Goal: Information Seeking & Learning: Check status

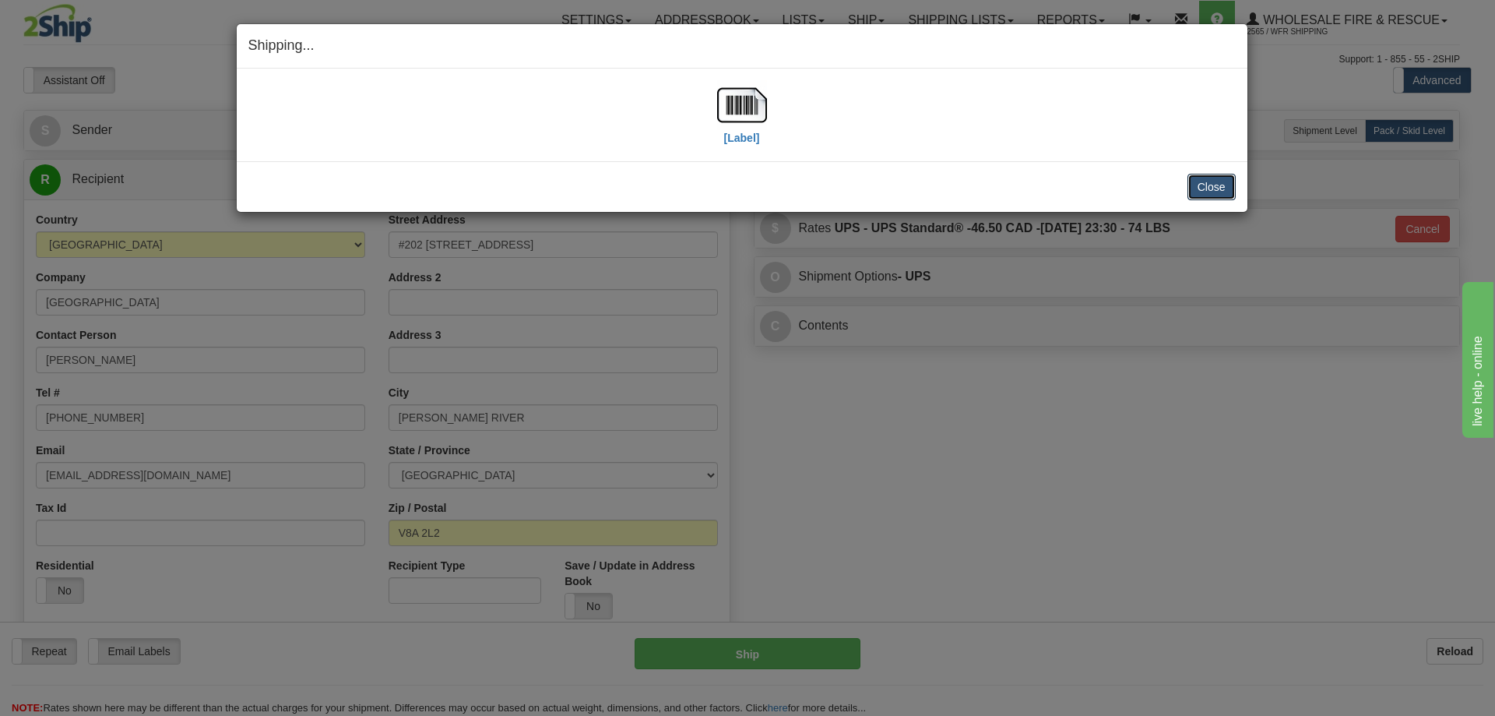
drag, startPoint x: 1223, startPoint y: 194, endPoint x: 1029, endPoint y: 170, distance: 196.2
click at [1222, 192] on button "Close" at bounding box center [1211, 187] width 48 height 26
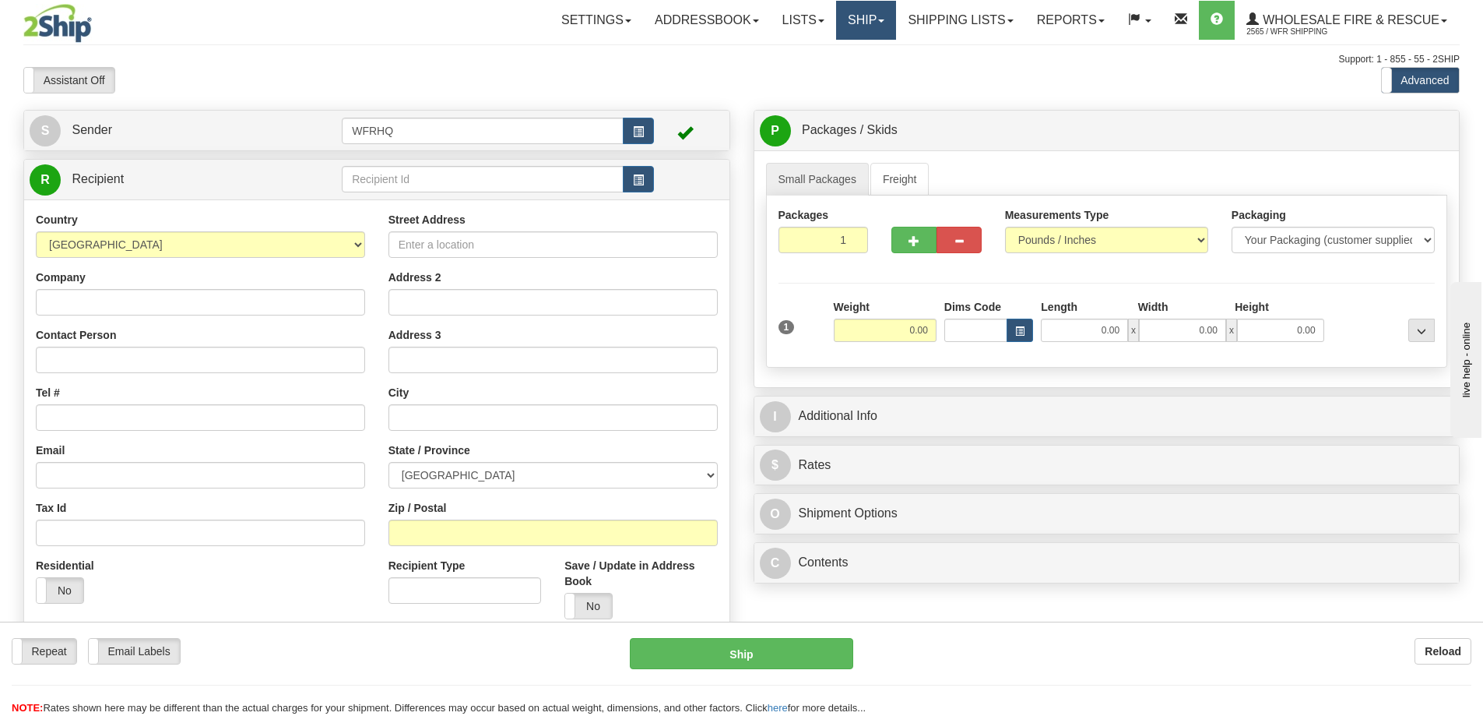
click at [859, 13] on link "Ship" at bounding box center [866, 20] width 60 height 39
click at [927, 19] on link "Shipping lists" at bounding box center [960, 20] width 128 height 39
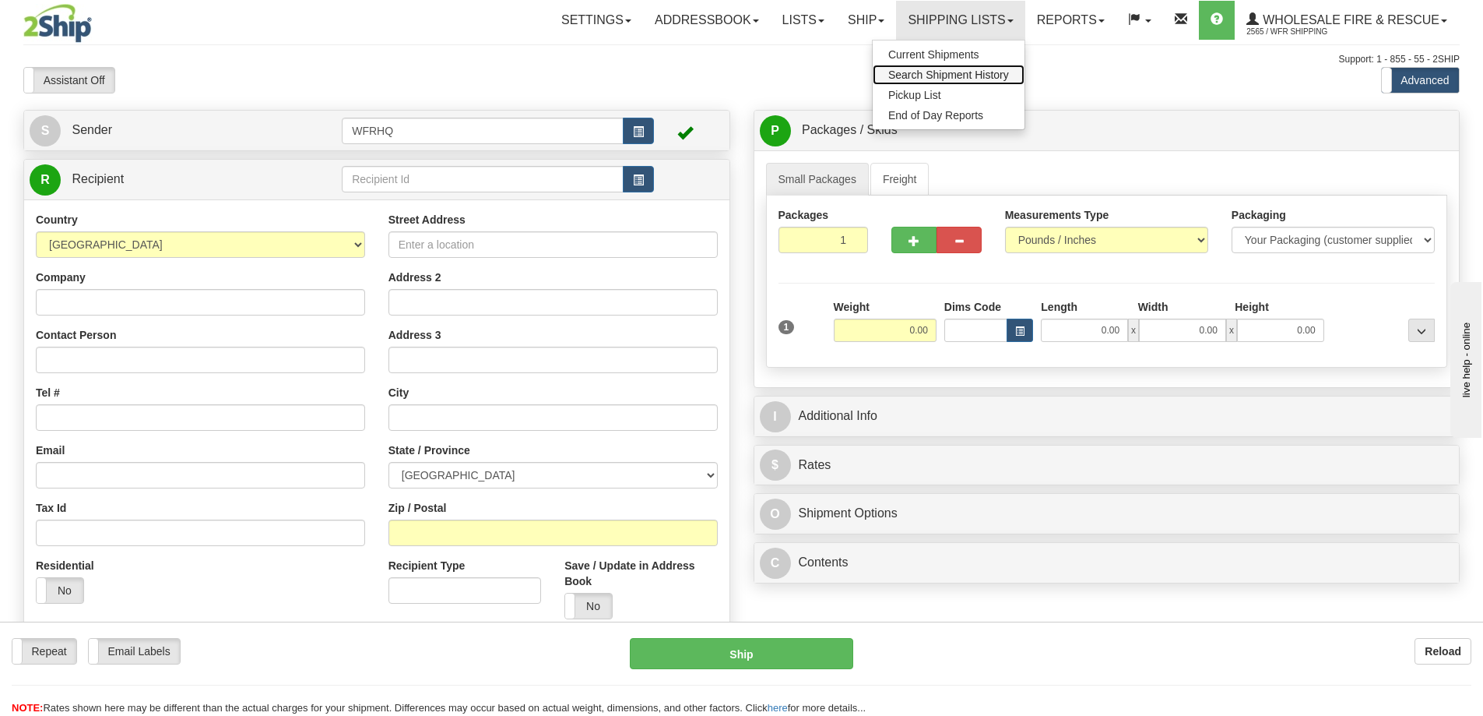
click at [916, 81] on link "Search Shipment History" at bounding box center [949, 75] width 152 height 20
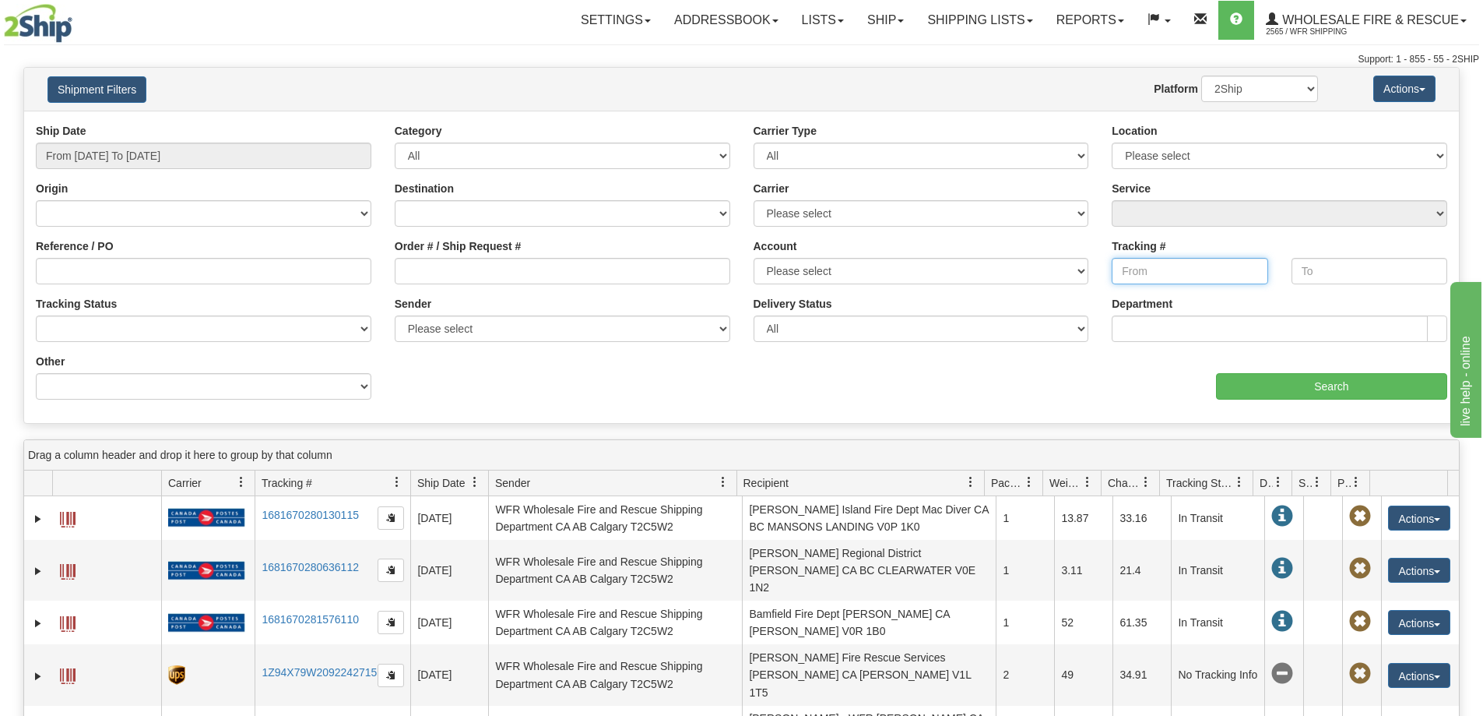
drag, startPoint x: 1175, startPoint y: 260, endPoint x: 1173, endPoint y: 271, distance: 11.1
click at [1173, 263] on input "Tracking #" at bounding box center [1190, 271] width 156 height 26
click at [243, 160] on input "From 09/04/2025 To 09/05/2025" at bounding box center [204, 155] width 336 height 26
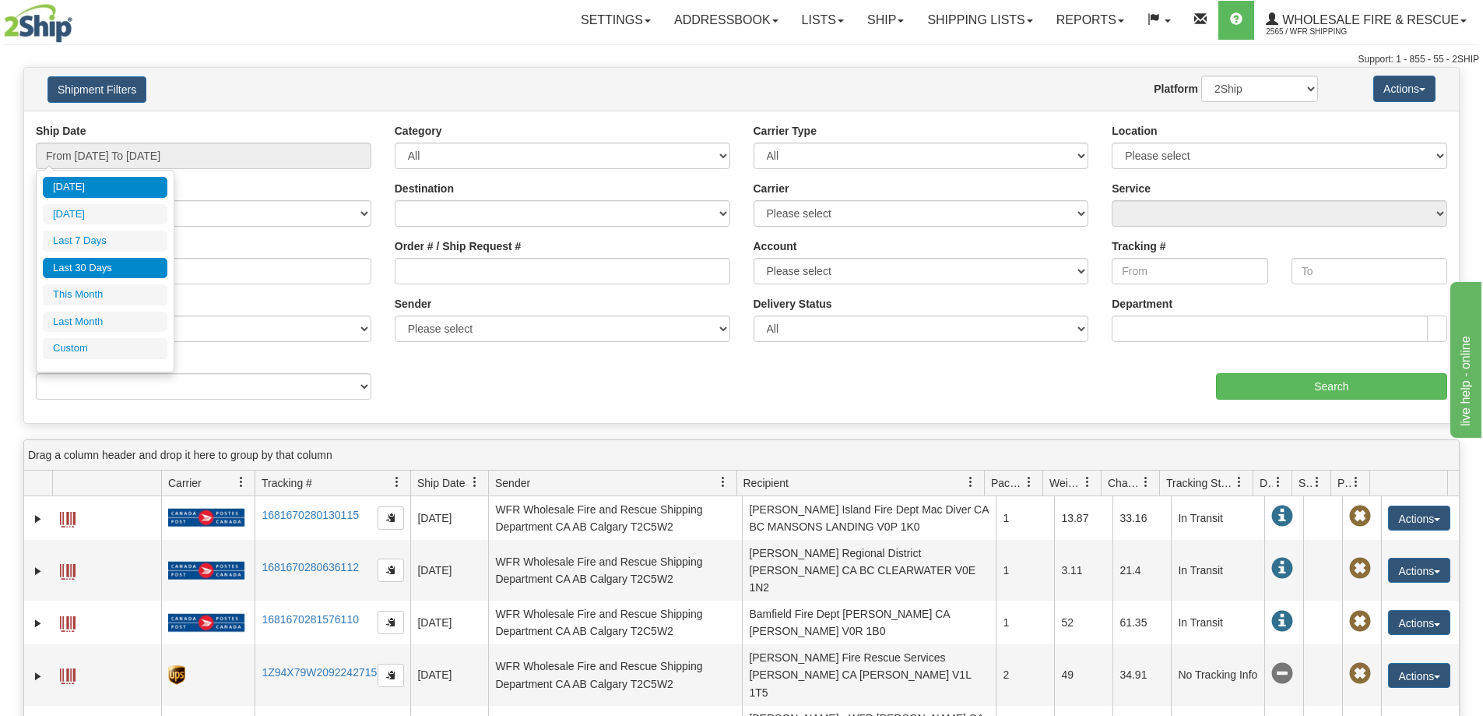
click at [110, 266] on li "Last 30 Days" at bounding box center [105, 268] width 125 height 21
type input "From 08/07/2025 To 09/05/2025"
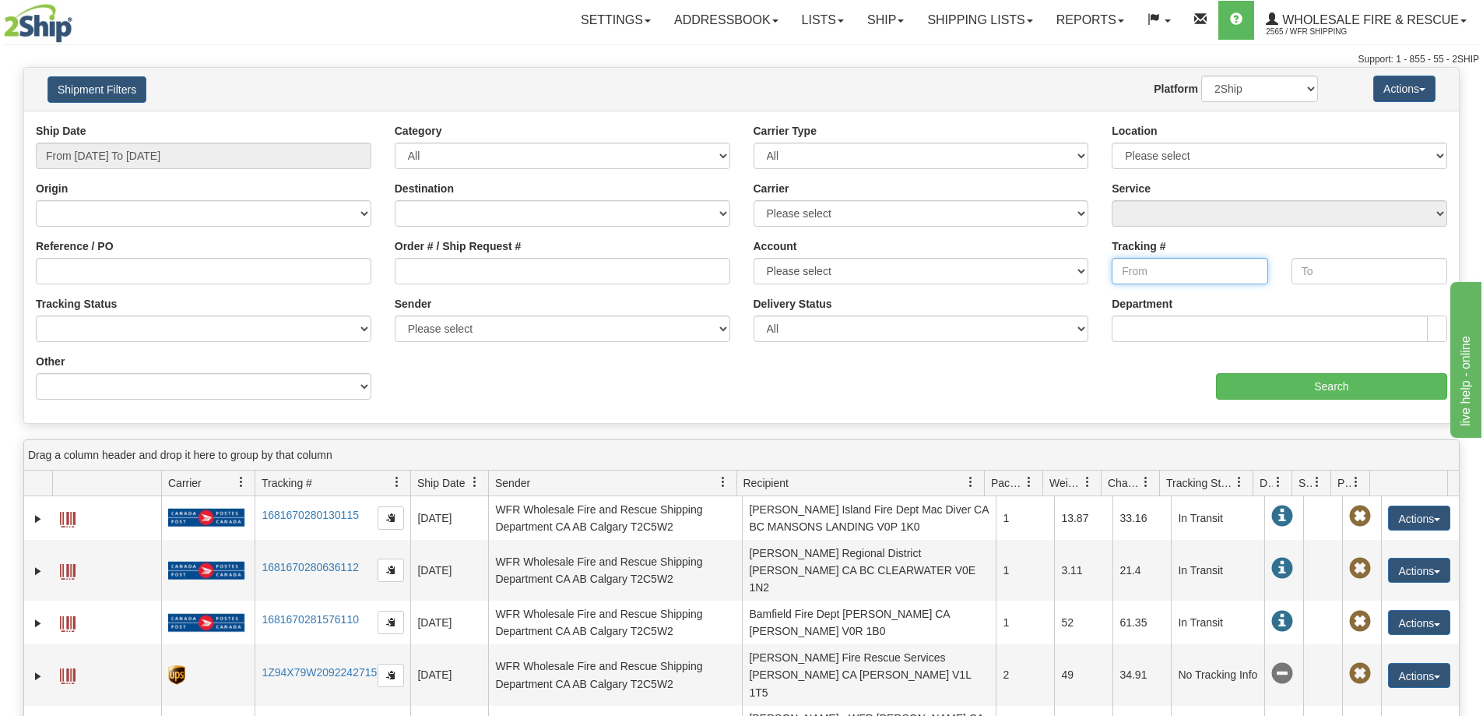
click at [1166, 272] on input "Tracking #" at bounding box center [1190, 271] width 156 height 26
paste input "1Z94X79W2098038533"
type input "1Z94X79W2098038533"
click at [1283, 386] on input "Search" at bounding box center [1331, 386] width 231 height 26
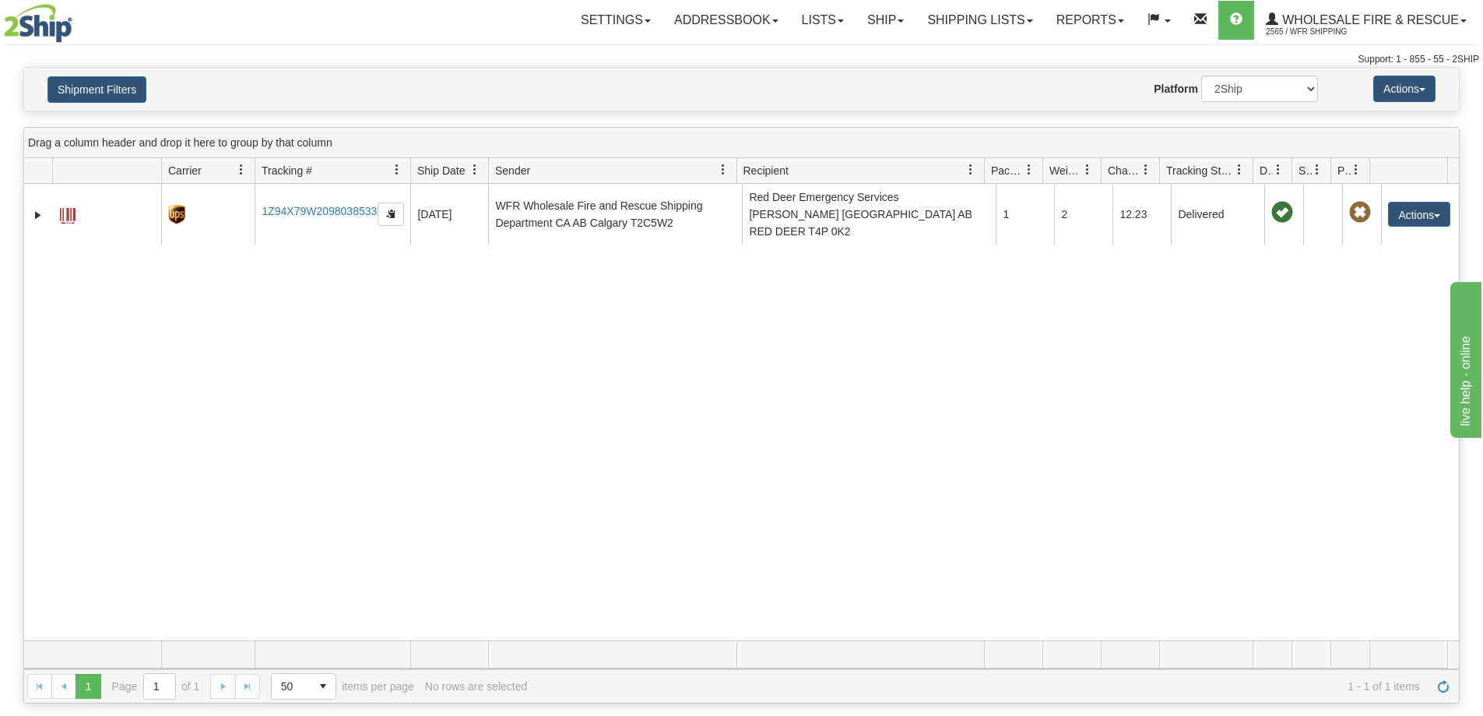
click at [1279, 167] on span at bounding box center [1278, 170] width 12 height 12
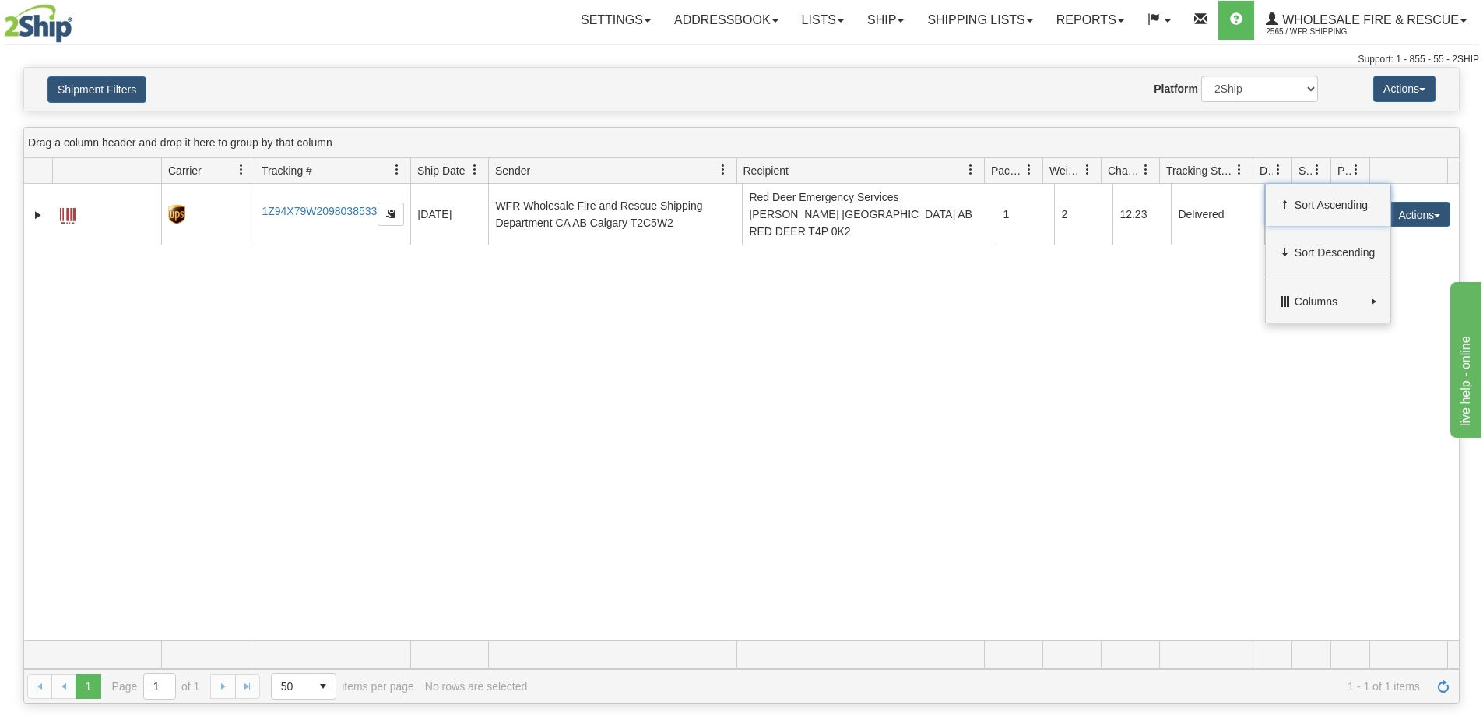
click at [1217, 283] on div "31499793 2565 1Z94X79W2098038533 08/20/2025 08/20/2025 01:20:47 PM WFR Wholesal…" at bounding box center [741, 412] width 1435 height 456
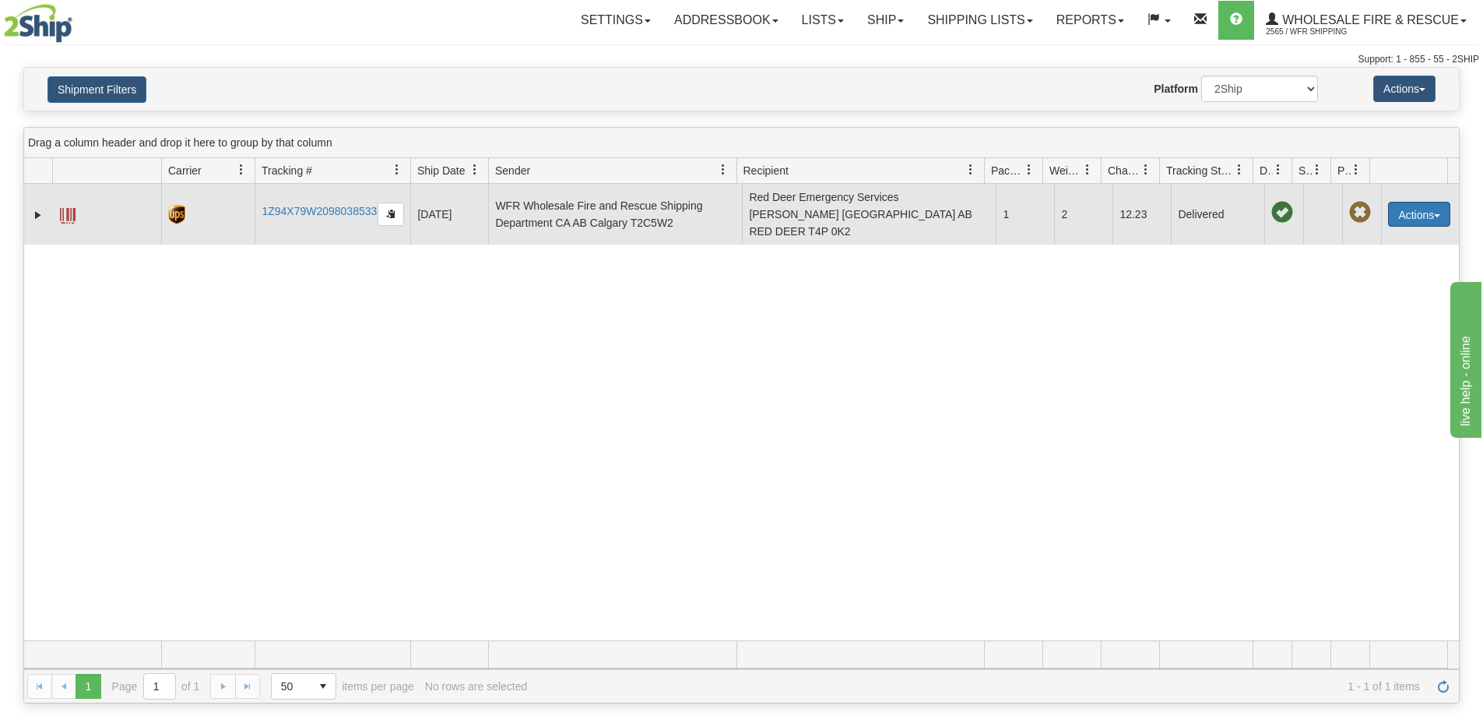
click at [1409, 209] on button "Actions" at bounding box center [1419, 214] width 62 height 25
click at [1365, 278] on link "Track" at bounding box center [1387, 283] width 125 height 20
click at [399, 208] on button "button" at bounding box center [391, 213] width 26 height 23
click at [1420, 206] on button "Actions" at bounding box center [1419, 214] width 62 height 25
click at [1364, 279] on link "Track" at bounding box center [1387, 283] width 125 height 20
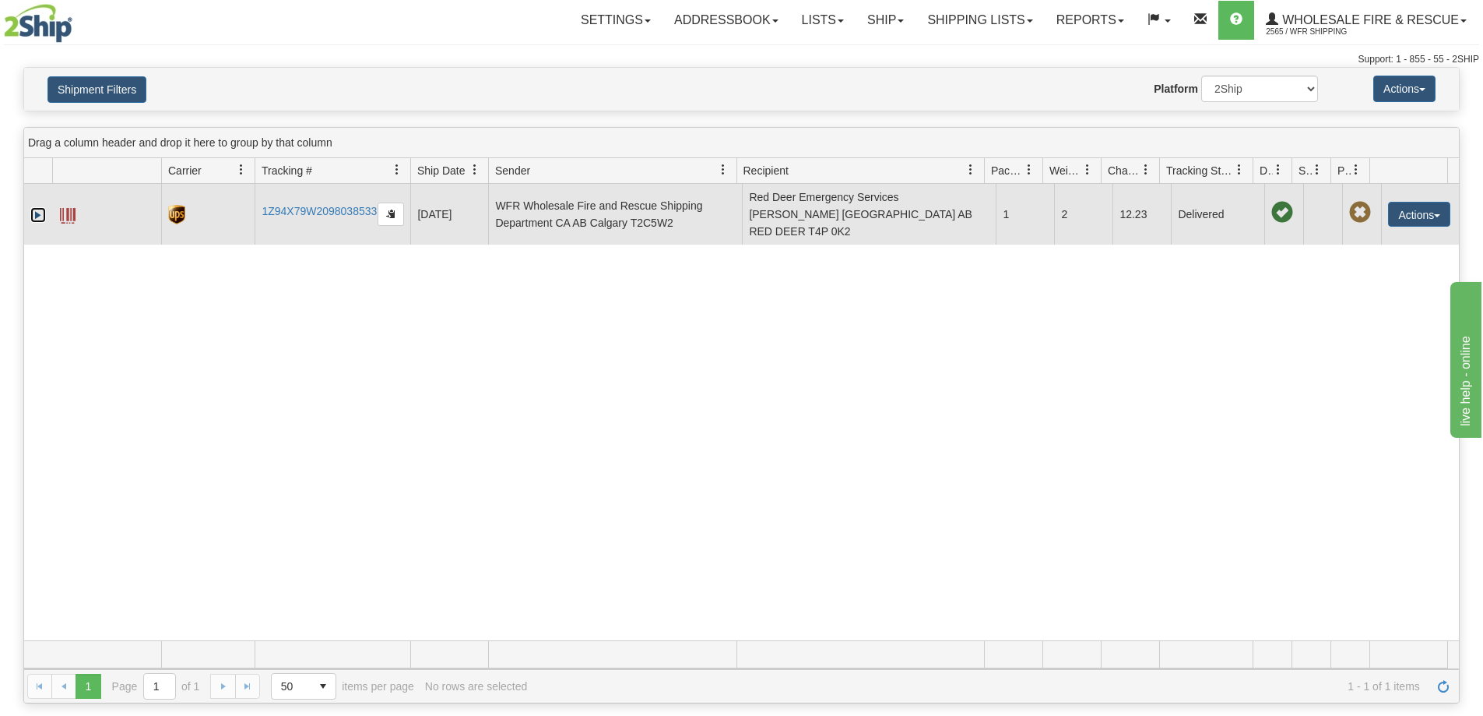
click at [38, 207] on link "Expand" at bounding box center [38, 215] width 16 height 16
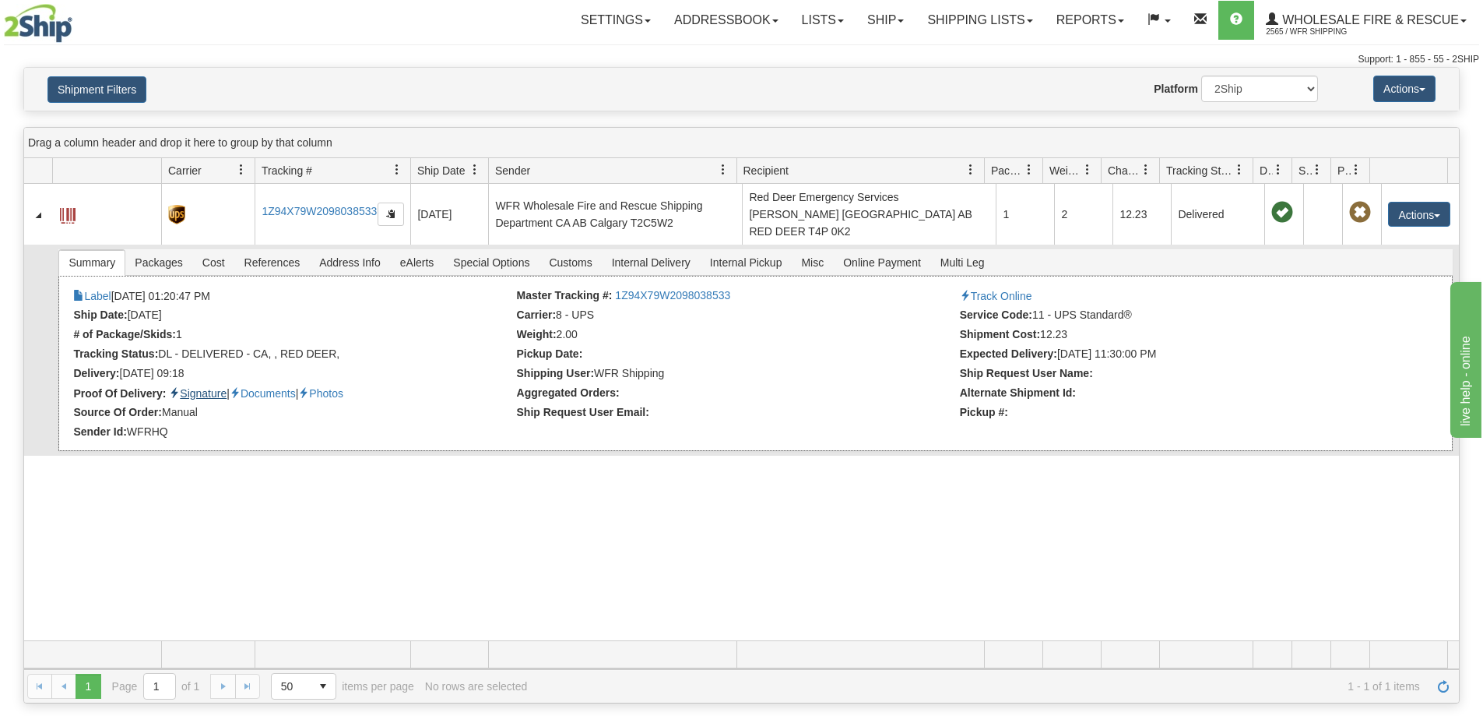
click at [198, 387] on link "Signature" at bounding box center [198, 393] width 58 height 12
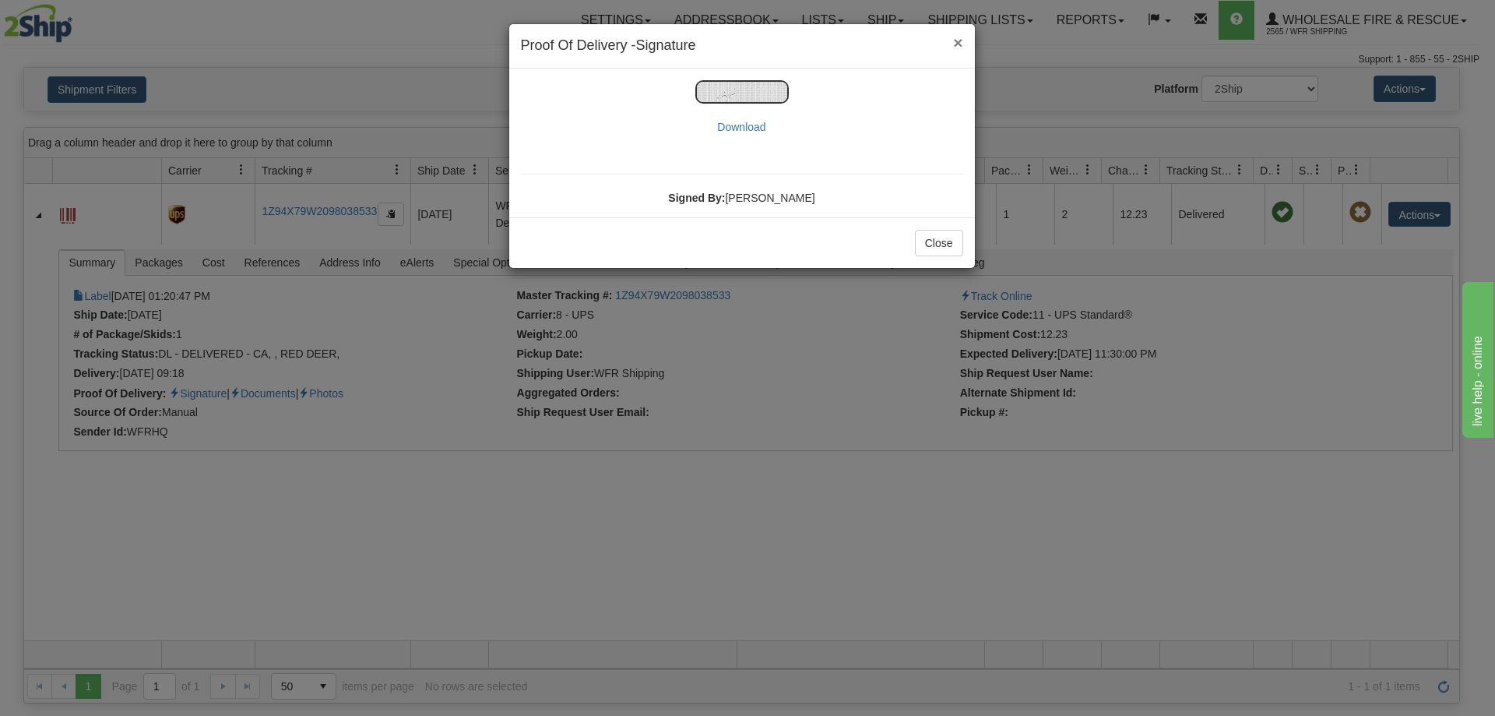
click at [956, 44] on span "×" at bounding box center [957, 42] width 9 height 18
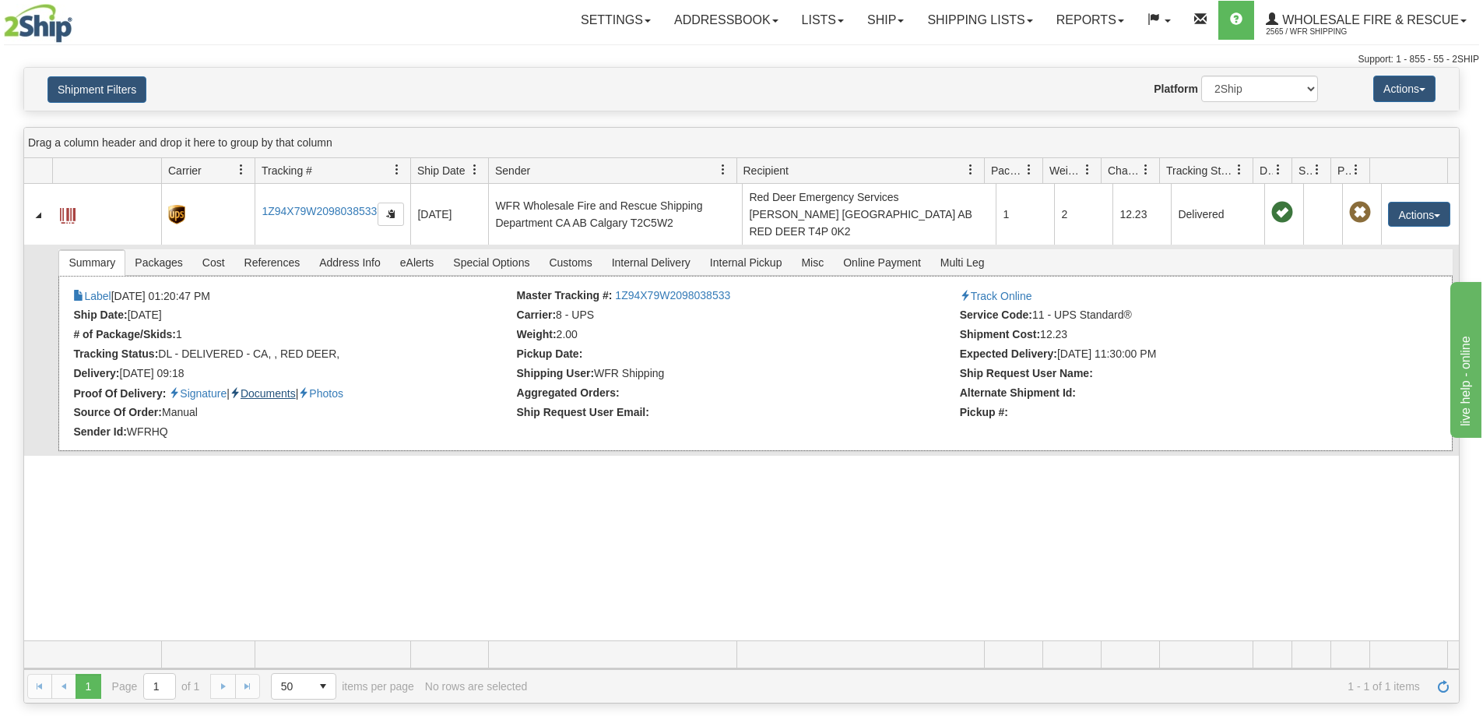
click at [285, 387] on link "Documents" at bounding box center [263, 393] width 66 height 12
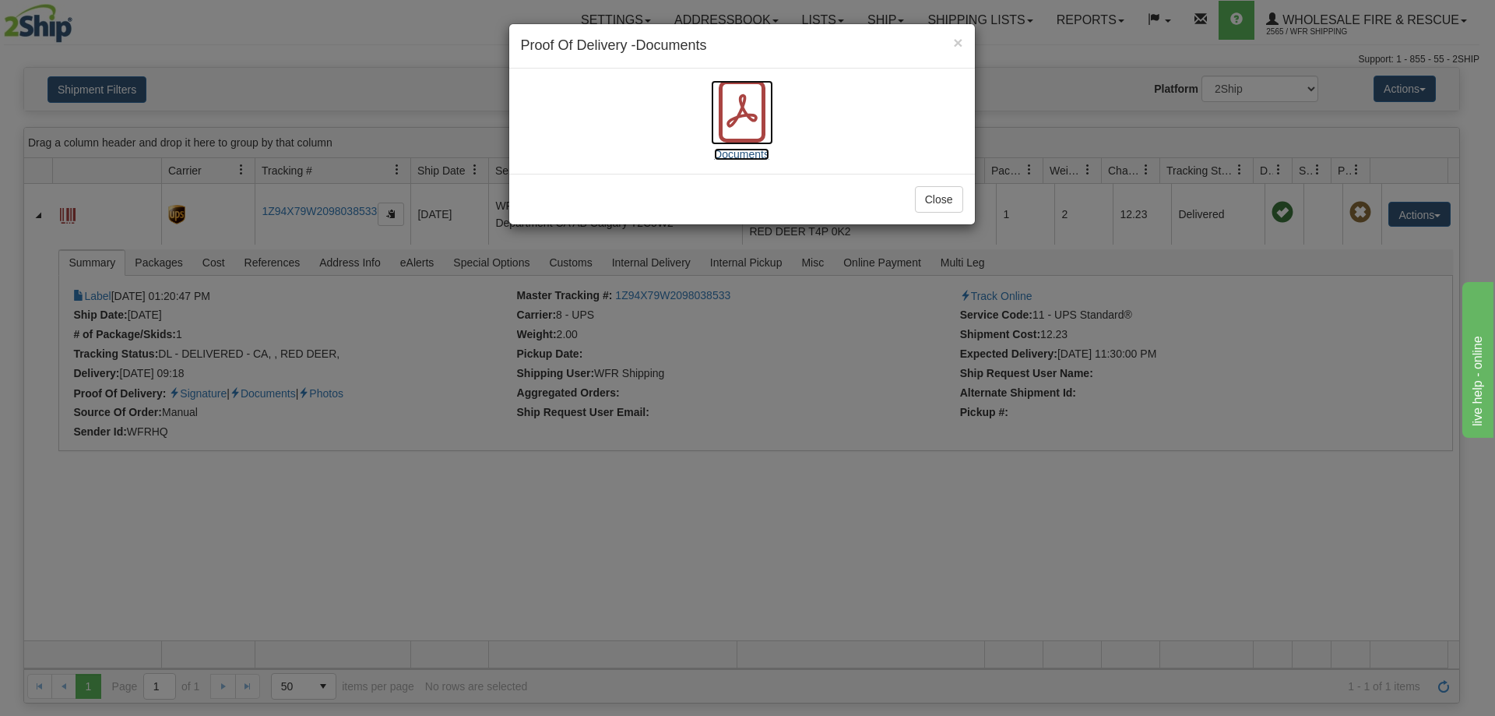
click at [751, 103] on icon at bounding box center [742, 111] width 62 height 62
click at [959, 43] on span "×" at bounding box center [957, 42] width 9 height 18
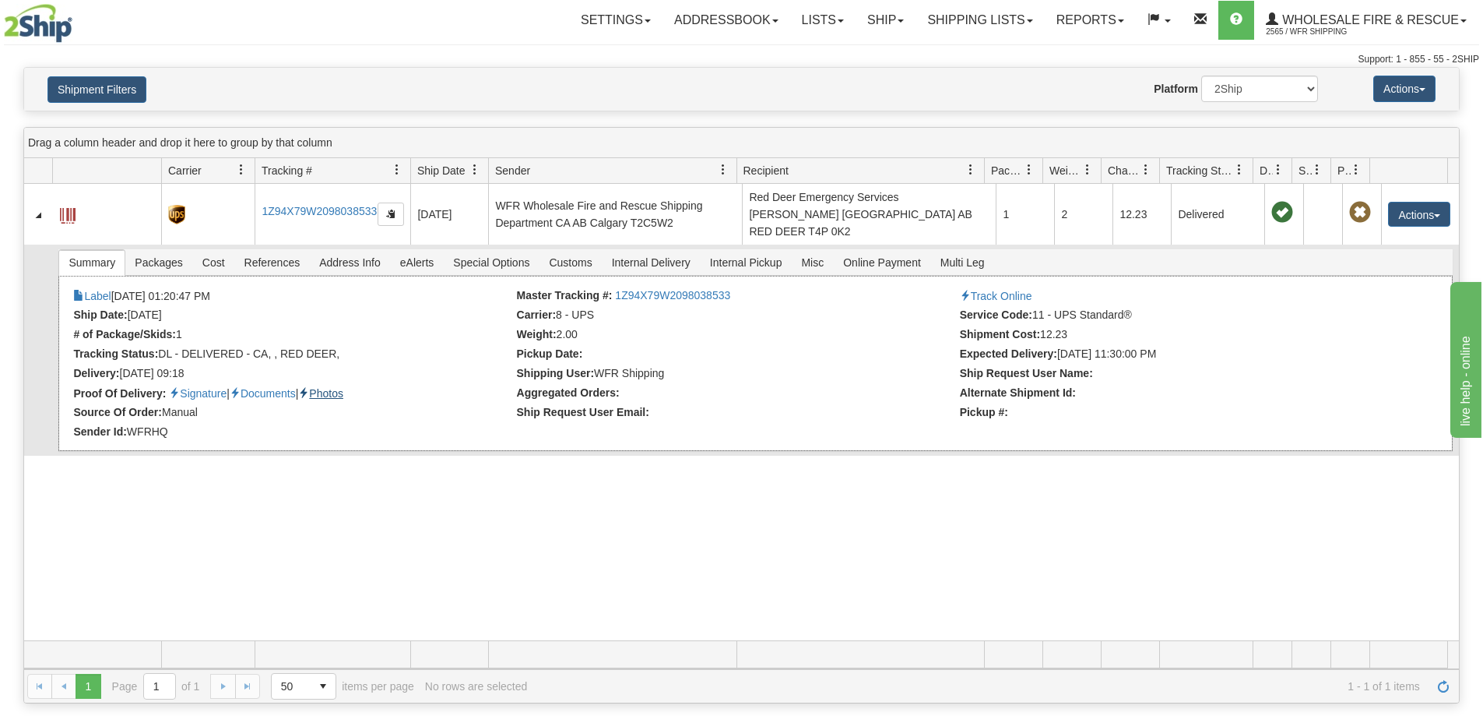
click at [341, 387] on link "Photos" at bounding box center [320, 393] width 45 height 12
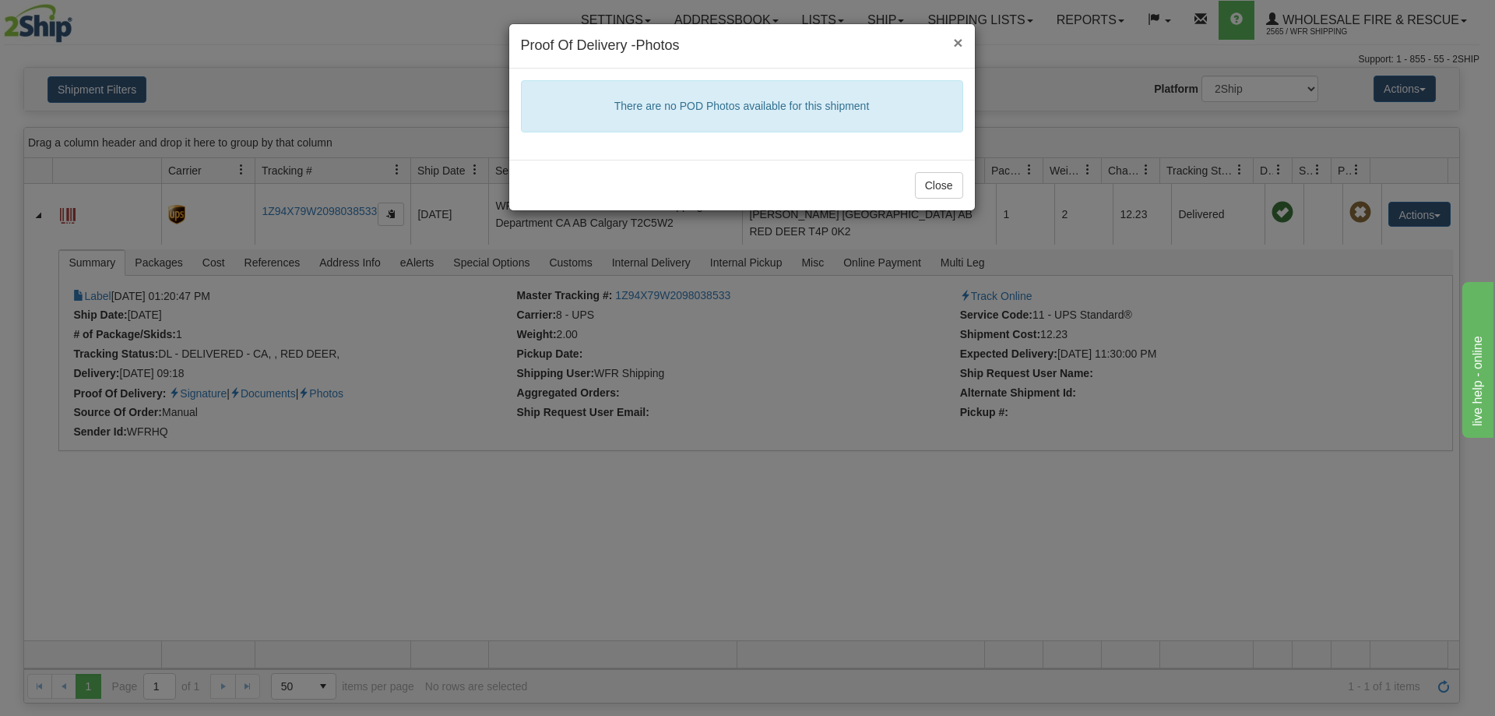
click at [958, 47] on span "×" at bounding box center [957, 42] width 9 height 18
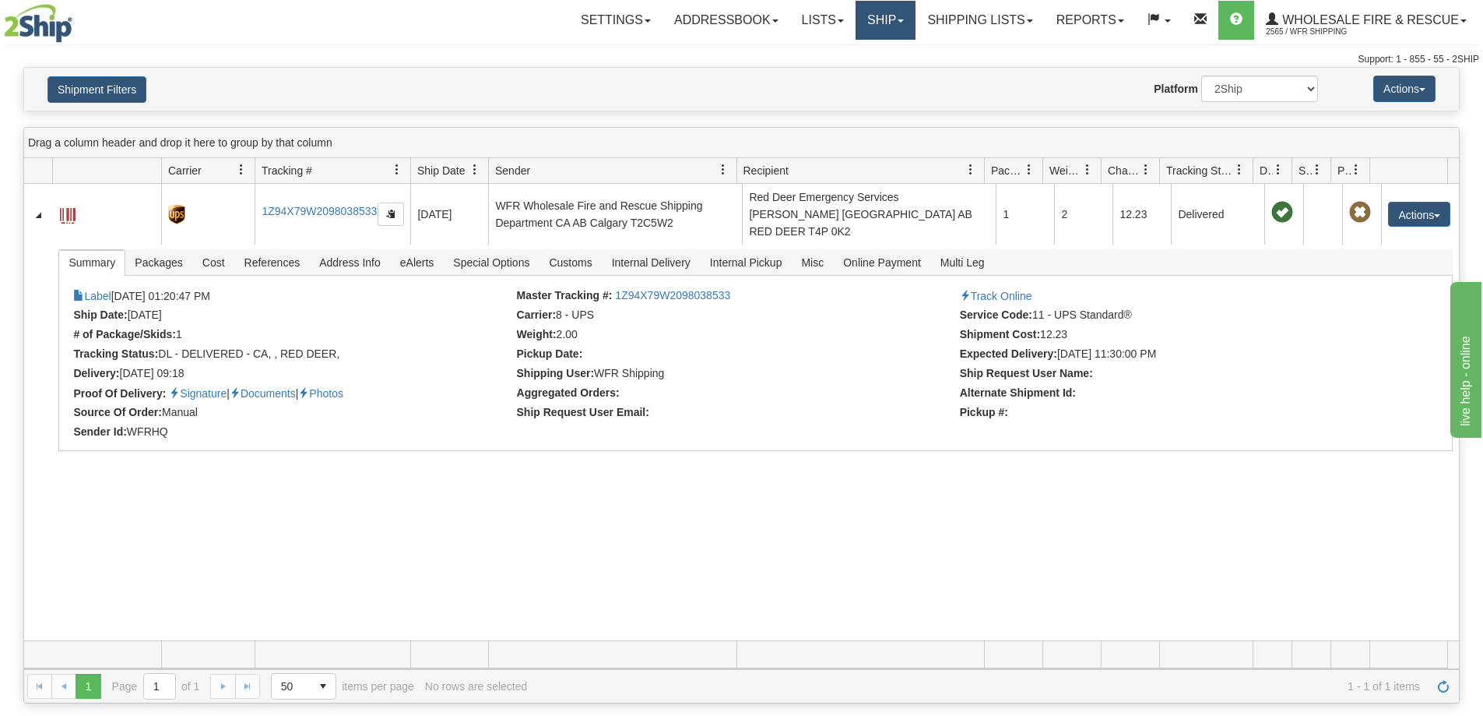
click at [890, 27] on link "Ship" at bounding box center [886, 20] width 60 height 39
click at [856, 57] on span "Ship Screen" at bounding box center [836, 54] width 59 height 12
